Goal: Transaction & Acquisition: Subscribe to service/newsletter

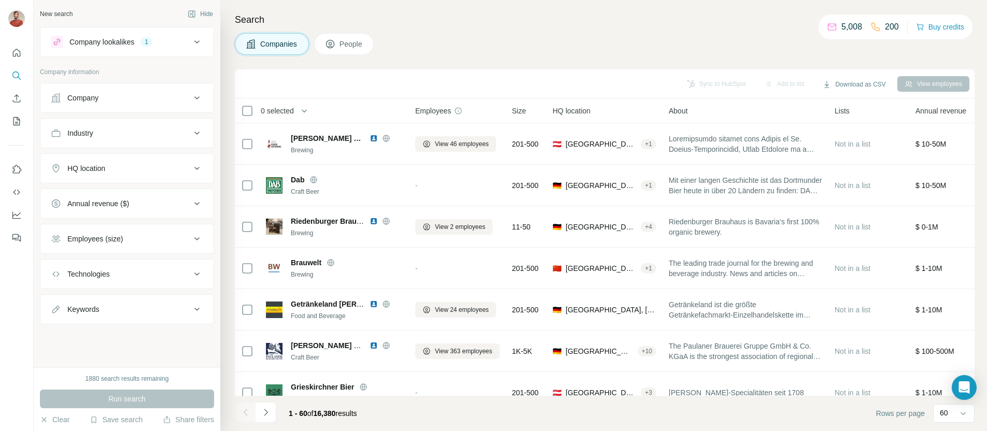
click at [162, 36] on div "Company lookalikes 1" at bounding box center [121, 42] width 140 height 12
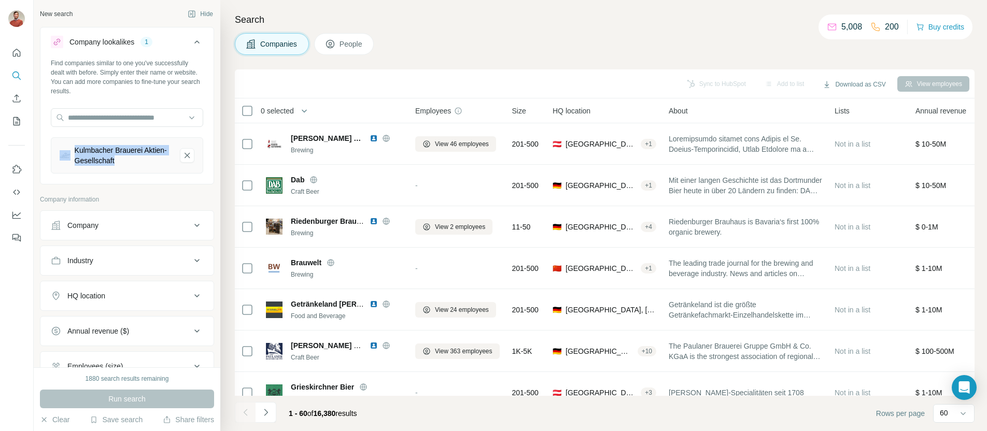
drag, startPoint x: 149, startPoint y: 161, endPoint x: 67, endPoint y: 148, distance: 82.9
click at [68, 149] on div "Kulmbacher Brauerei Aktien-Gesellschaft" at bounding box center [116, 155] width 112 height 21
click at [102, 153] on div "Kulmbacher Brauerei Aktien-Gesellschaft" at bounding box center [123, 155] width 97 height 21
click at [118, 159] on div "Kulmbacher Brauerei Aktien-Gesellschaft" at bounding box center [123, 155] width 97 height 21
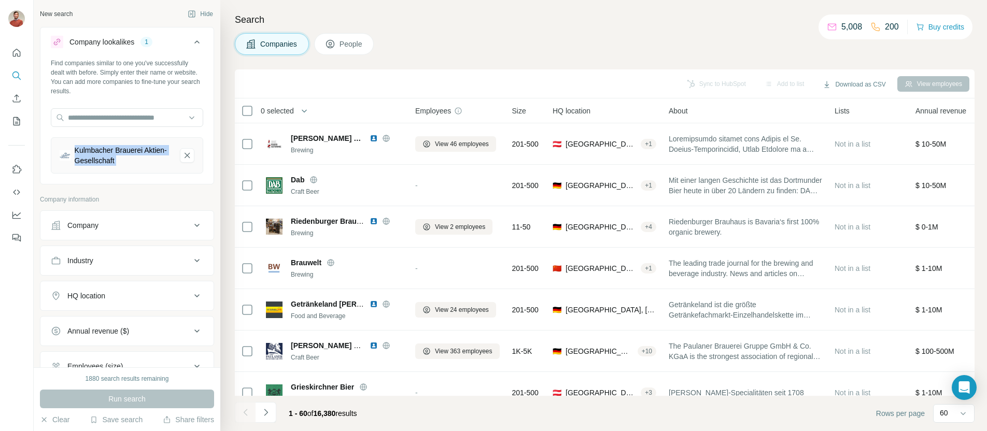
click at [118, 159] on div "Kulmbacher Brauerei Aktien-Gesellschaft" at bounding box center [123, 155] width 97 height 21
copy div "Kulmbacher Brauerei Aktien-Gesellschaft"
drag, startPoint x: 185, startPoint y: 156, endPoint x: 180, endPoint y: 158, distance: 5.8
click at [185, 156] on icon "Kulmbacher Brauerei Aktien-Gesellschaft-remove-button" at bounding box center [187, 155] width 9 height 10
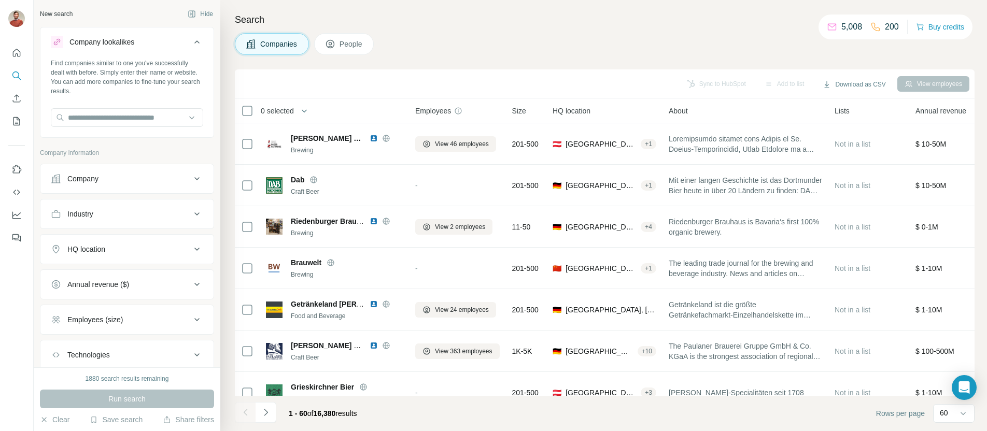
click at [133, 191] on div "Company" at bounding box center [127, 179] width 174 height 30
click at [134, 187] on button "Company" at bounding box center [126, 178] width 173 height 25
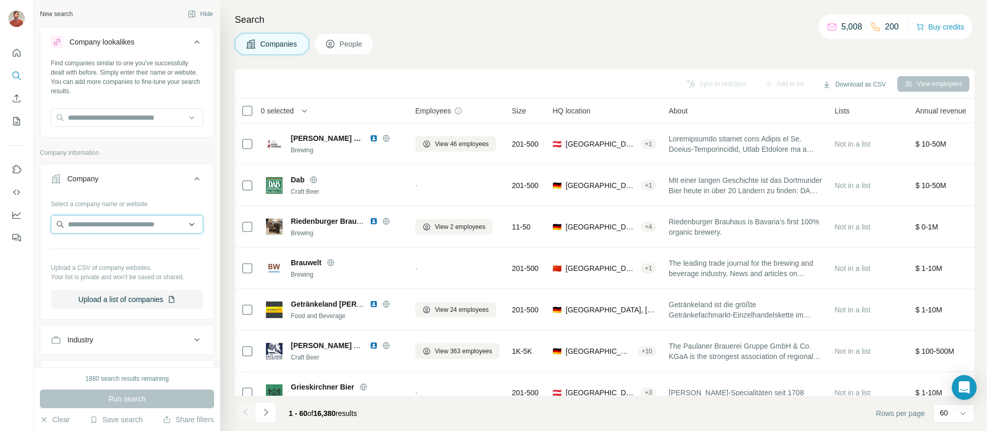
click at [114, 218] on input "text" at bounding box center [127, 224] width 152 height 19
paste input "**********"
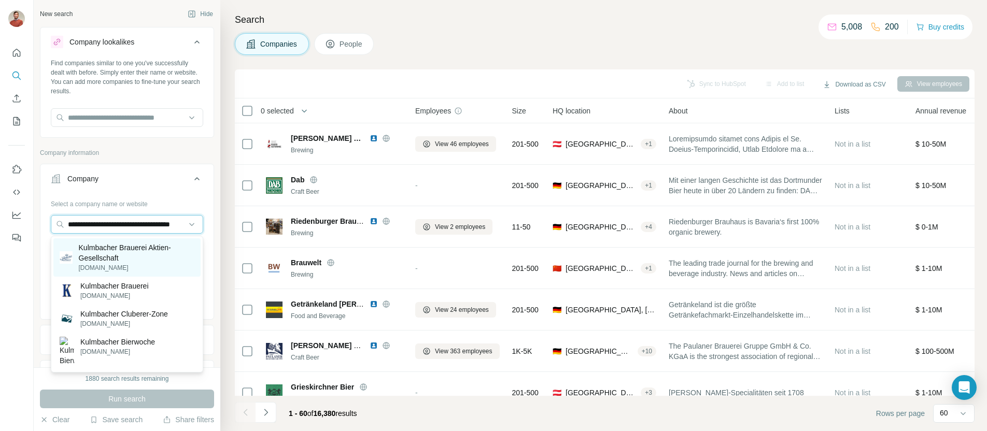
type input "**********"
click at [146, 253] on p "Kulmbacher Brauerei Aktien-Gesellschaft" at bounding box center [137, 253] width 116 height 21
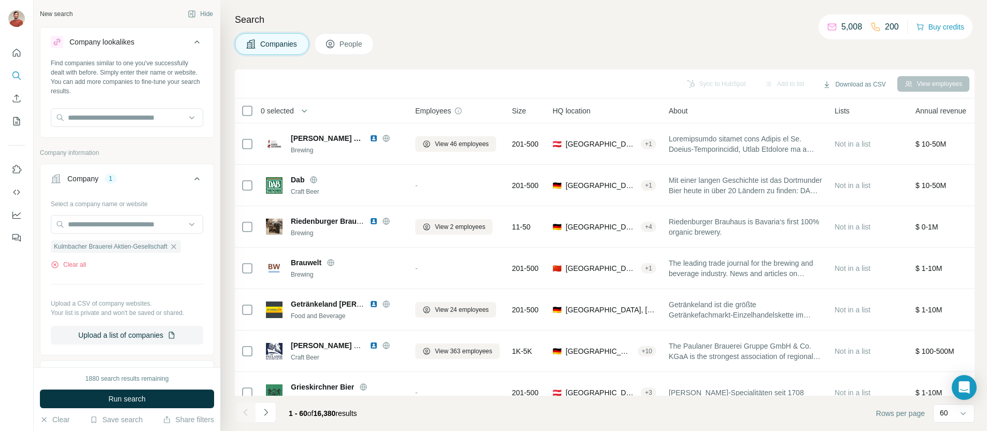
scroll to position [0, 0]
click at [139, 396] on span "Run search" at bounding box center [126, 399] width 37 height 10
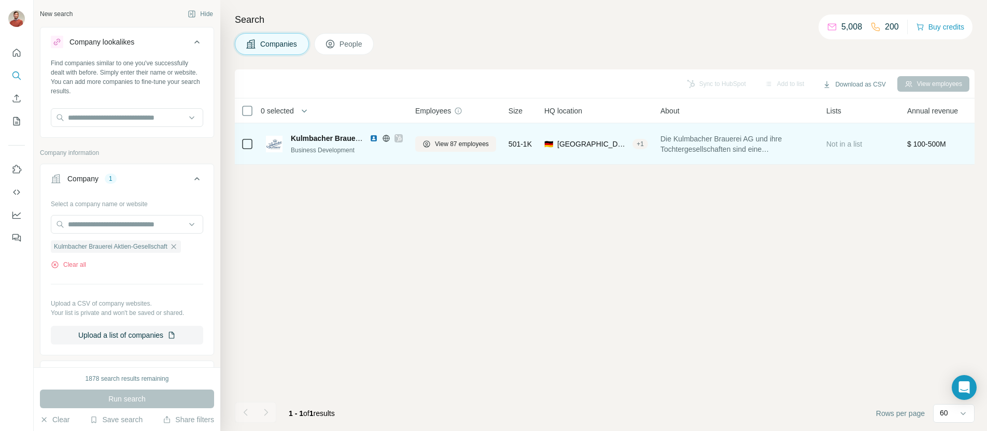
click at [320, 136] on span "Kulmbacher Brauerei Aktien-Gesellschaft" at bounding box center [362, 138] width 143 height 8
click at [319, 139] on span "Kulmbacher Brauerei Aktien-Gesellschaft" at bounding box center [362, 138] width 143 height 8
click at [469, 145] on span "View 87 employees" at bounding box center [462, 143] width 54 height 9
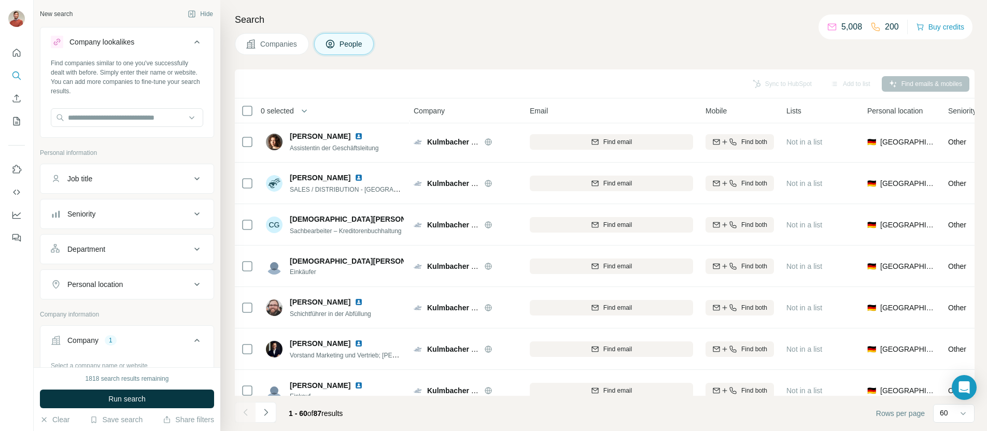
scroll to position [2216, 2]
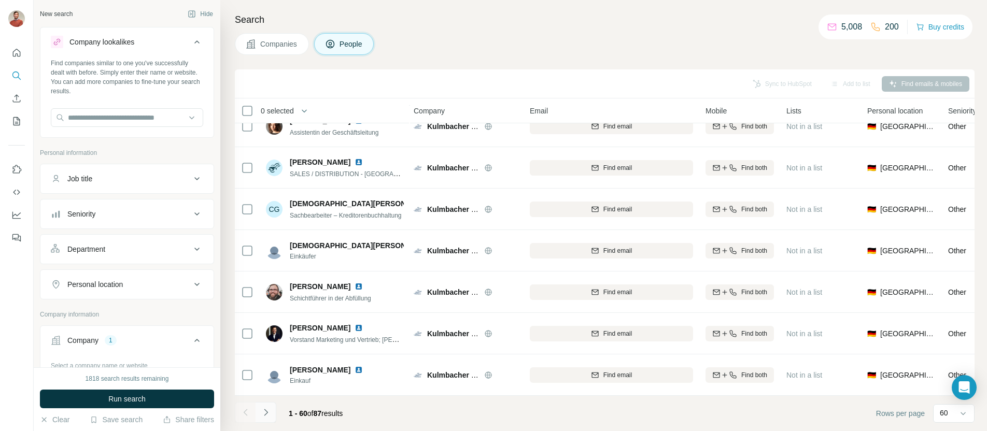
click at [272, 416] on button "Navigate to next page" at bounding box center [266, 412] width 21 height 21
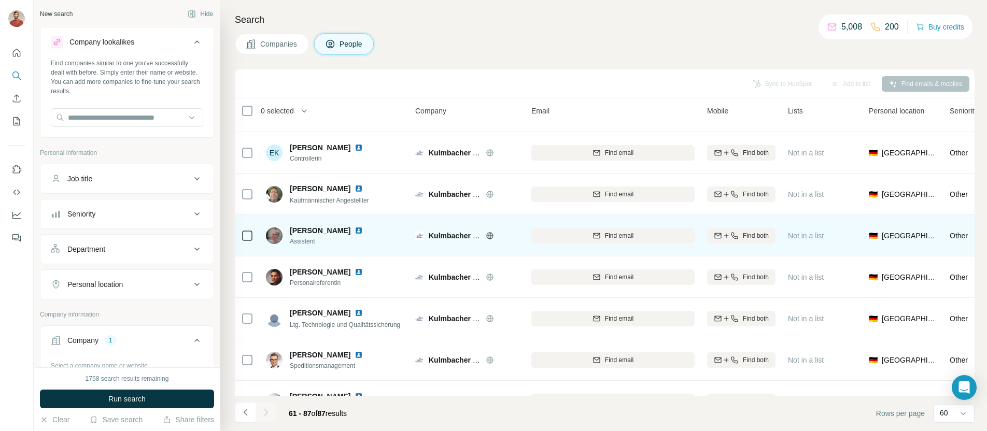
scroll to position [44, 0]
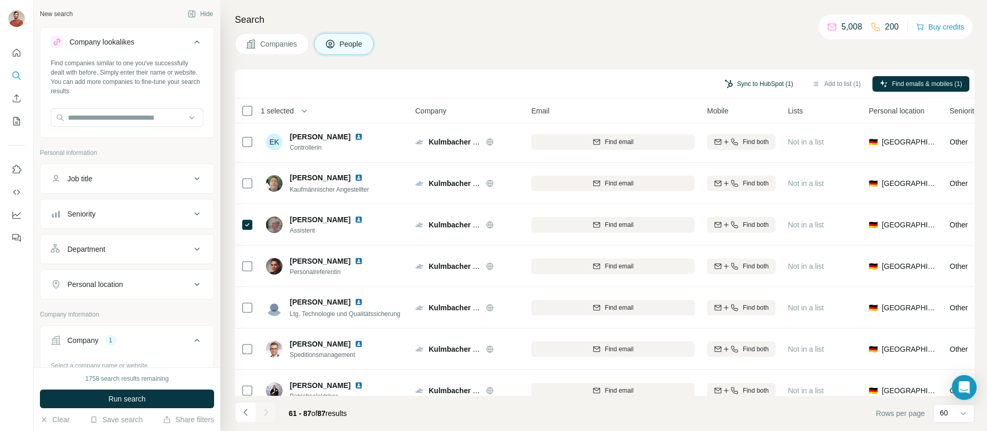
click at [753, 83] on button "Sync to HubSpot (1)" at bounding box center [759, 84] width 83 height 16
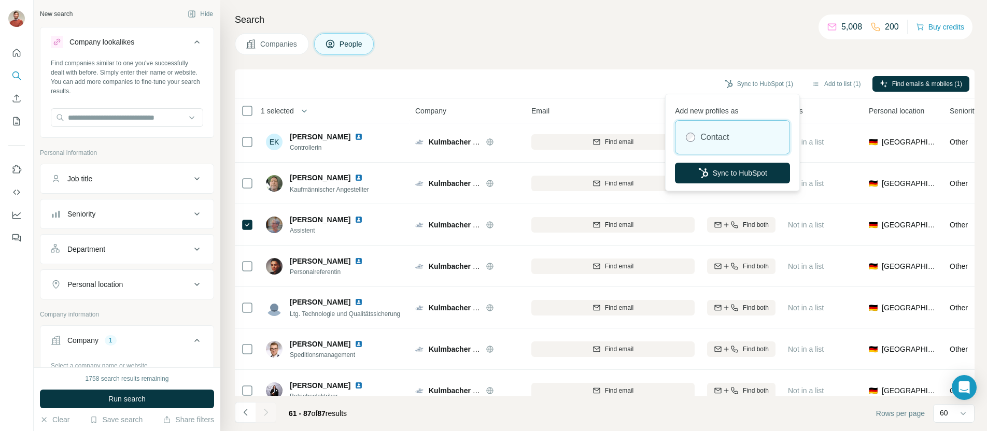
click at [526, 58] on div "Search Companies People Sync to HubSpot (1) Add to list (1) Find emails & mobil…" at bounding box center [603, 215] width 767 height 431
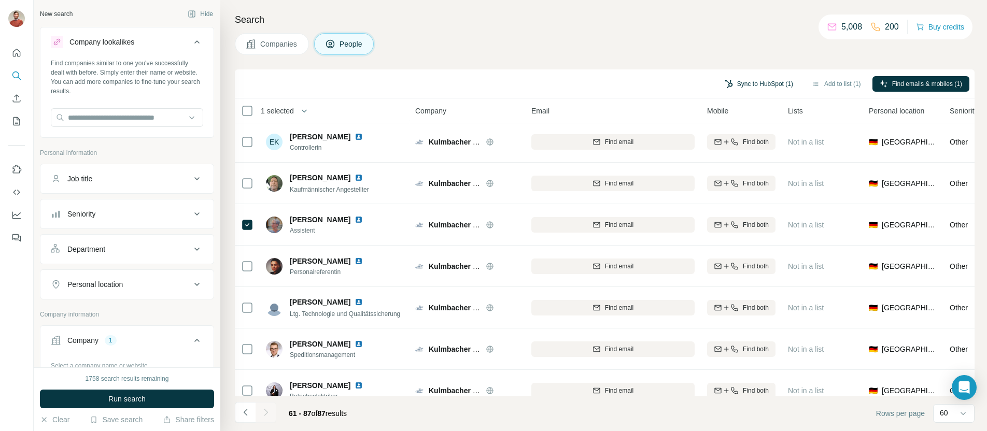
click at [734, 83] on button "Sync to HubSpot (1)" at bounding box center [759, 84] width 83 height 16
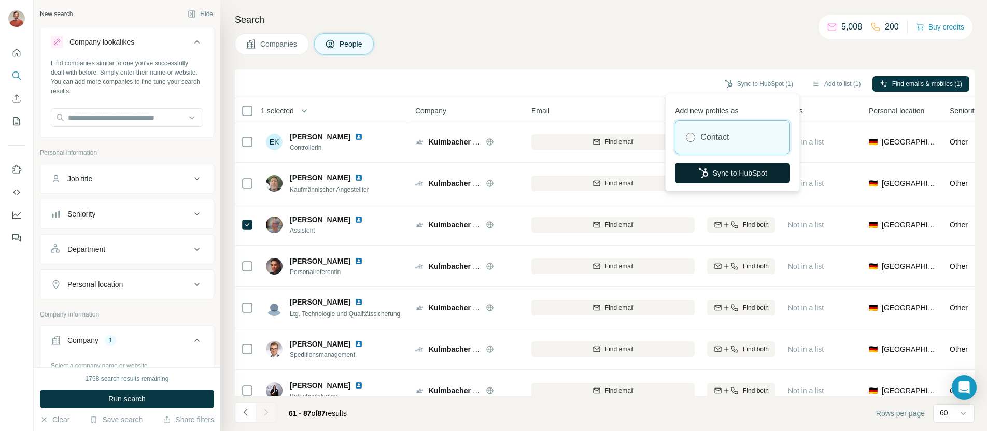
click at [717, 178] on button "Sync to HubSpot" at bounding box center [732, 173] width 115 height 21
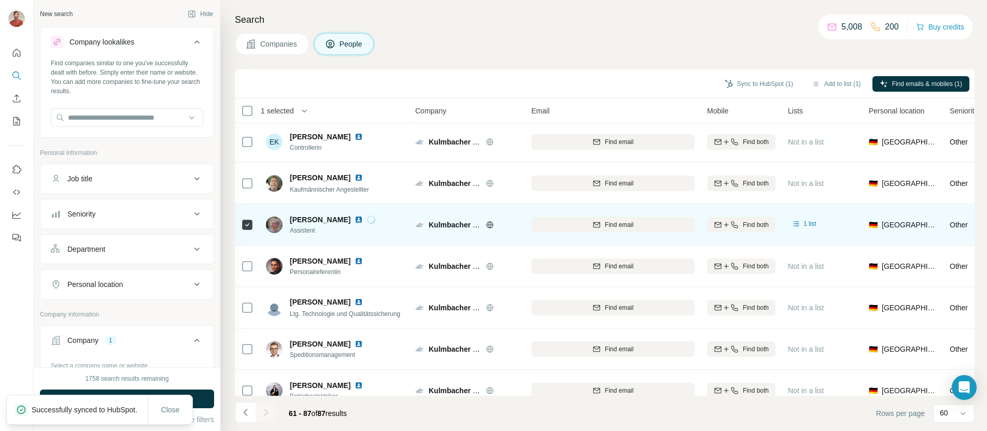
click at [312, 217] on span "[PERSON_NAME]" at bounding box center [320, 220] width 61 height 10
copy span "[PERSON_NAME]"
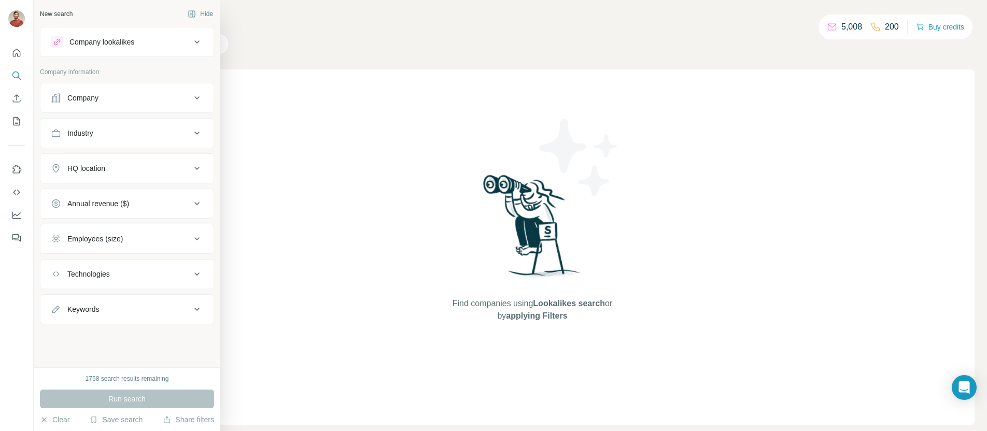
click at [87, 99] on div "Company" at bounding box center [82, 98] width 31 height 10
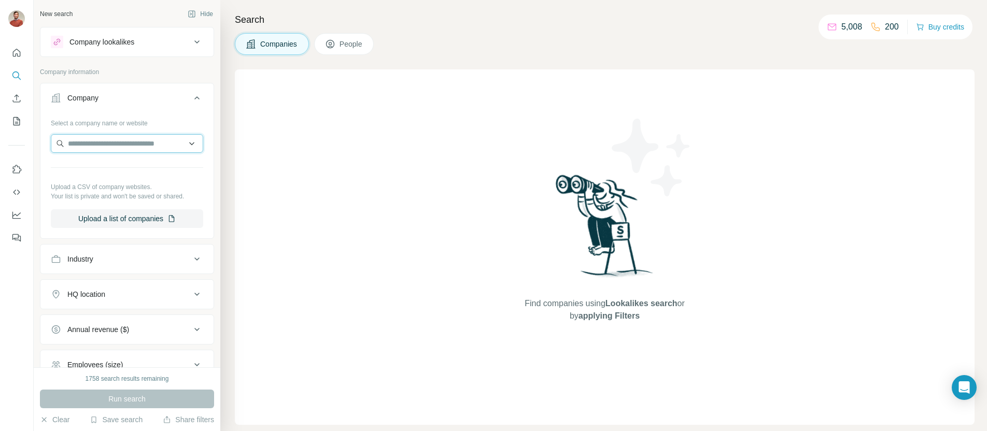
click at [127, 139] on input "text" at bounding box center [127, 143] width 152 height 19
paste input "**********"
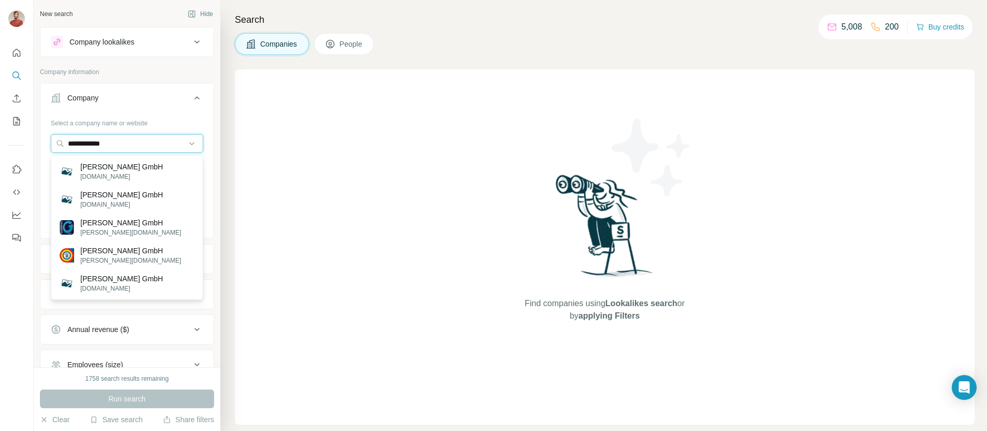
type input "**********"
